Goal: Find specific page/section

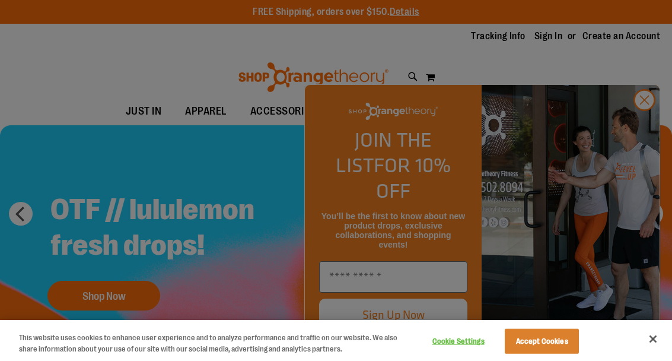
click at [450, 353] on button "Cookie Settings" at bounding box center [458, 341] width 74 height 24
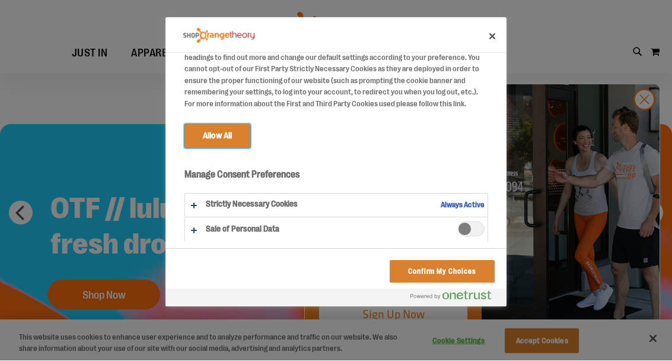
scroll to position [85, 0]
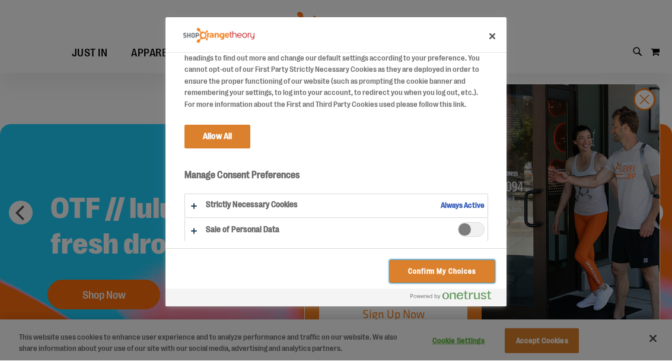
click at [446, 272] on button "Confirm My Choices" at bounding box center [442, 272] width 105 height 23
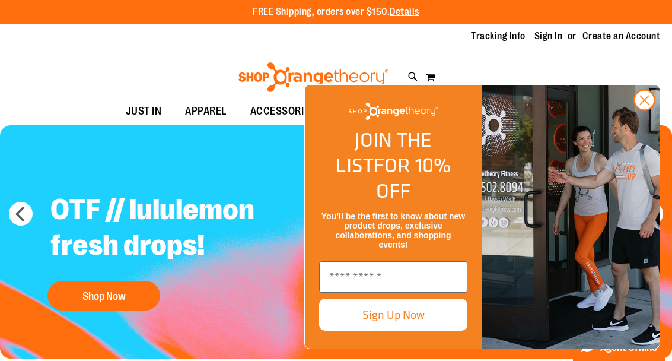
click at [646, 110] on circle "Close dialog" at bounding box center [645, 100] width 20 height 20
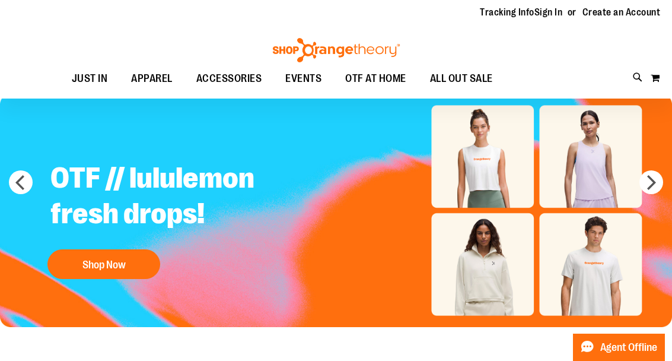
scroll to position [0, 0]
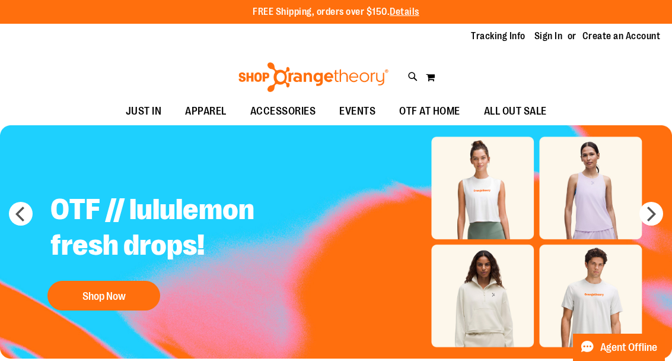
click at [634, 83] on div "Toggle Nav Search Popular Suggestions Advanced Search" at bounding box center [336, 74] width 672 height 48
click at [624, 99] on ul "JUST IN JUST IN Balanced Basics New for Women New for Men New Accessories New B…" at bounding box center [336, 111] width 672 height 27
click at [417, 70] on icon at bounding box center [413, 77] width 10 height 14
click at [557, 58] on input "Search" at bounding box center [336, 66] width 531 height 39
type input "*"
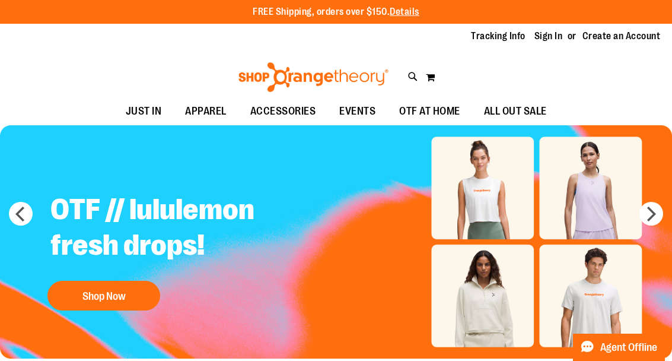
type input "********"
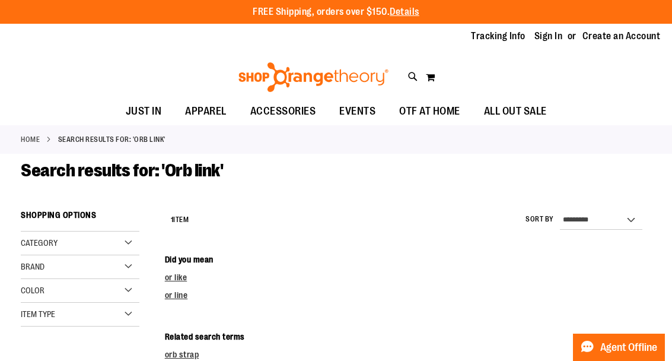
click at [611, 147] on div "Home Search results for: 'Orb link'" at bounding box center [336, 139] width 672 height 28
click at [30, 136] on link "Home" at bounding box center [30, 139] width 19 height 11
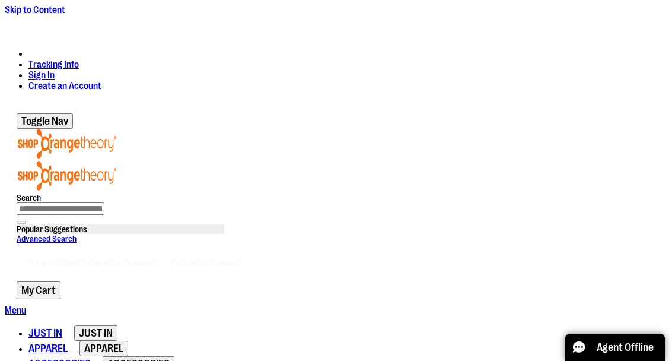
click at [17, 281] on icon at bounding box center [17, 281] width 0 height 0
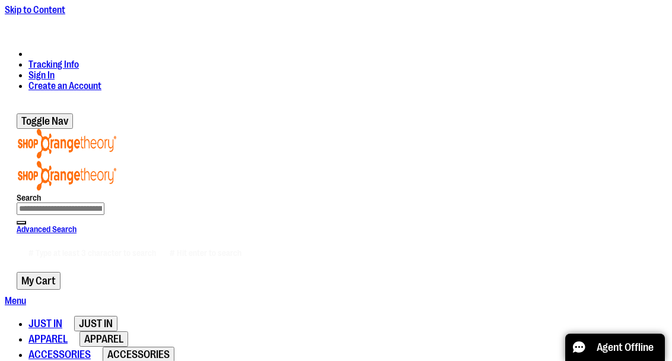
click at [104, 202] on input "Search" at bounding box center [61, 208] width 88 height 12
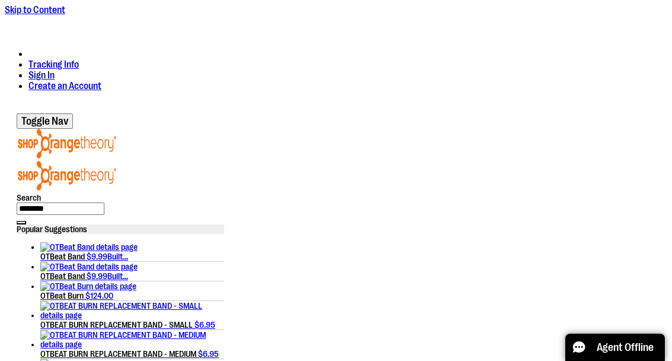
type input "********"
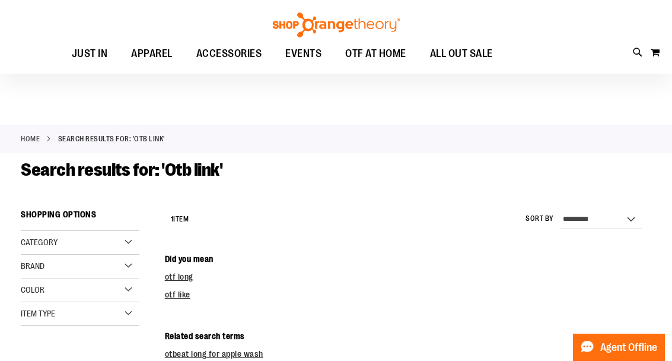
scroll to position [1, 0]
